Goal: Task Accomplishment & Management: Use online tool/utility

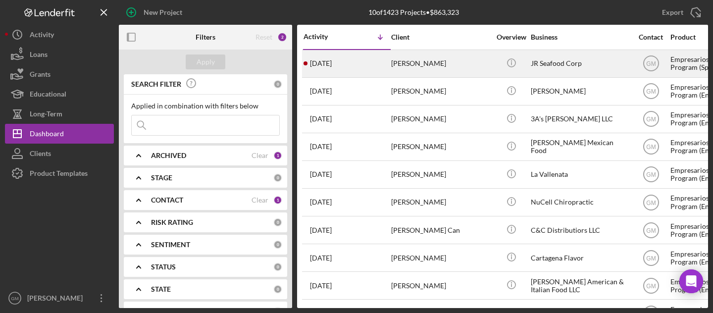
click at [415, 58] on div "[PERSON_NAME]" at bounding box center [440, 63] width 99 height 26
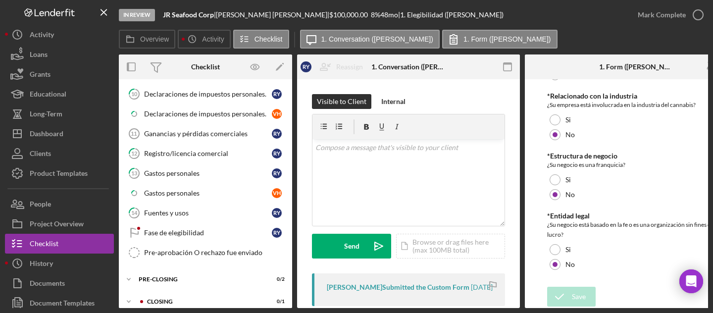
scroll to position [371, 0]
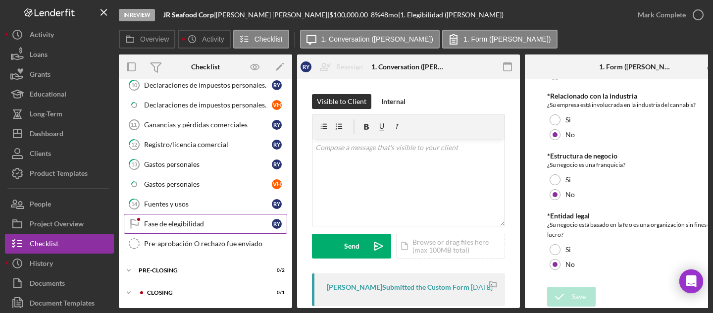
click at [191, 220] on div "Fase de elegibilidad" at bounding box center [208, 224] width 128 height 8
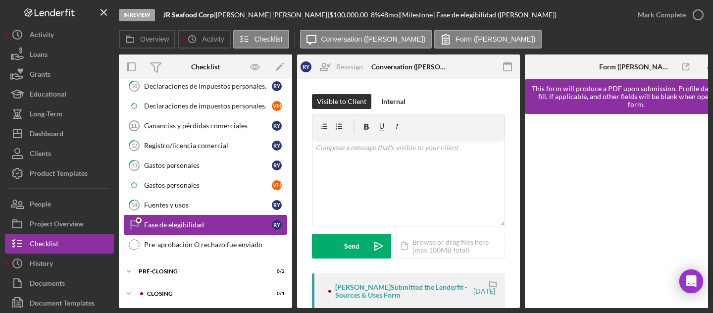
scroll to position [371, 0]
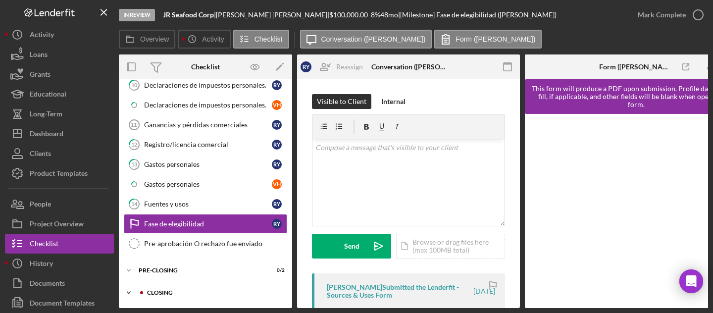
click at [206, 286] on div "Icon/Expander Closing 0 / 1" at bounding box center [205, 293] width 173 height 20
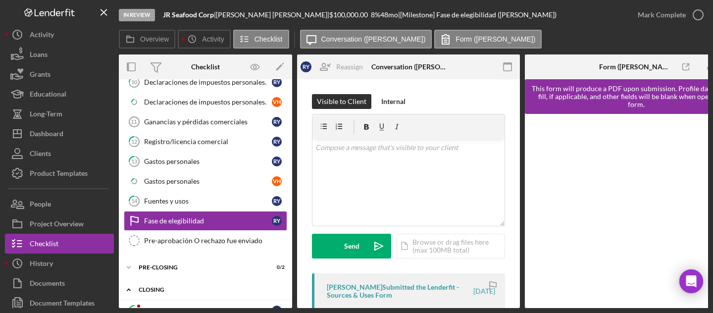
scroll to position [396, 0]
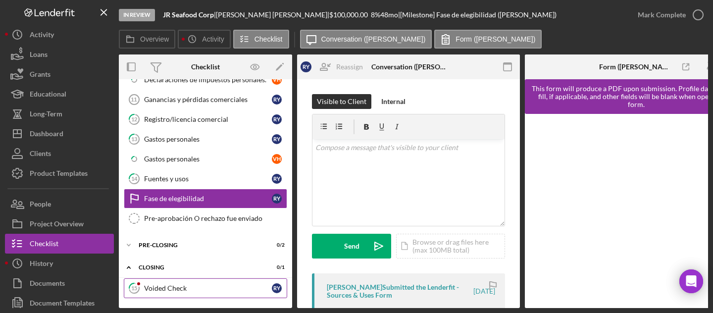
click at [204, 286] on div "Voided Check" at bounding box center [208, 288] width 128 height 8
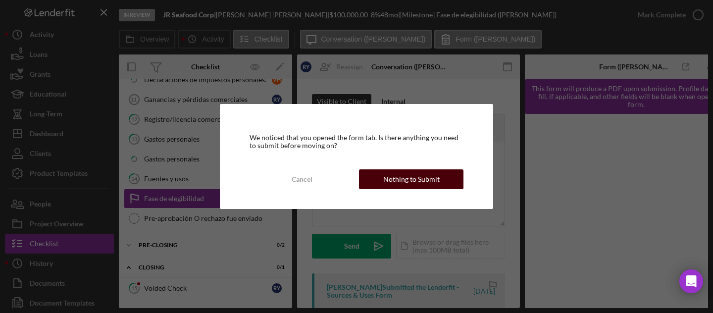
click at [410, 179] on div "Nothing to Submit" at bounding box center [411, 179] width 56 height 20
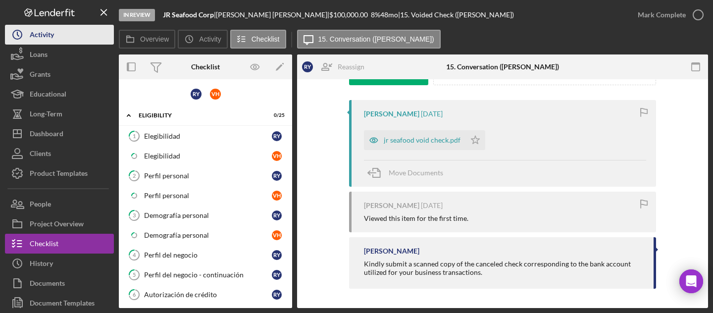
click at [67, 38] on button "Icon/History Activity" at bounding box center [59, 35] width 109 height 20
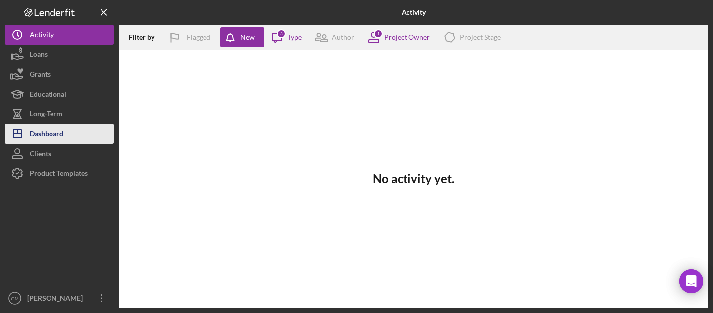
click at [69, 128] on button "Icon/Dashboard Dashboard" at bounding box center [59, 134] width 109 height 20
